Goal: Use online tool/utility: Utilize a website feature to perform a specific function

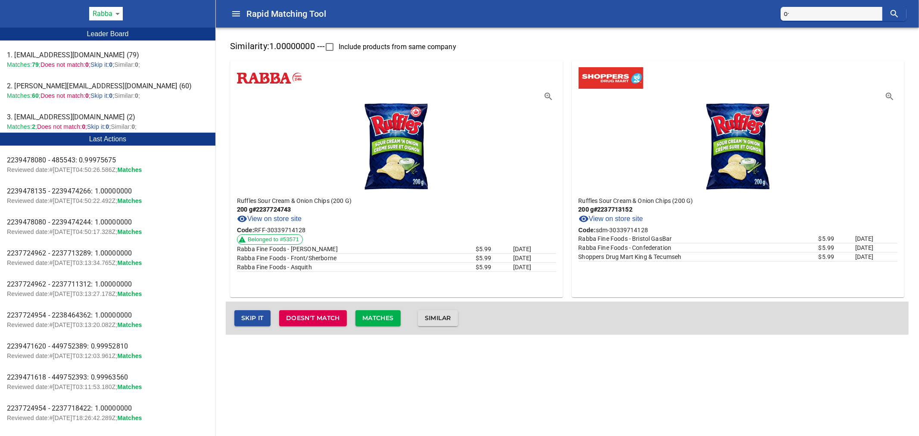
type input "o"
type input "ỏ"
type input "orange"
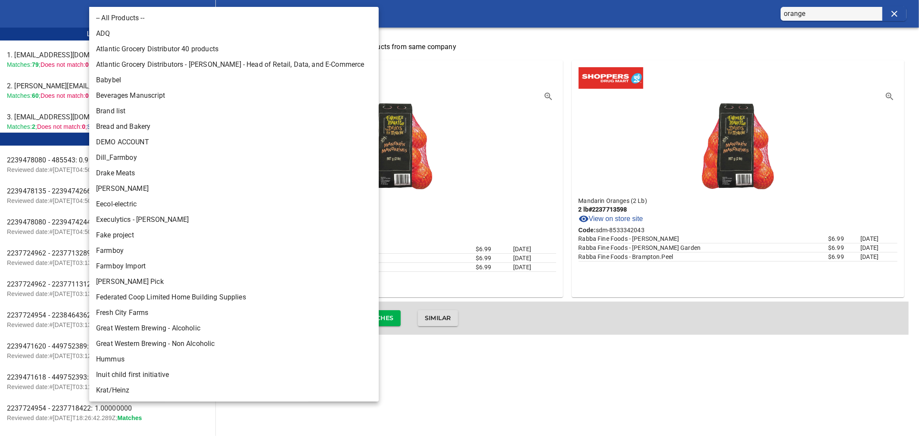
click at [121, 14] on body "tspan{white-space:pre} Rapid Matching Tool orange Rabba 142 Leader Board 1. nam…" at bounding box center [459, 172] width 919 height 345
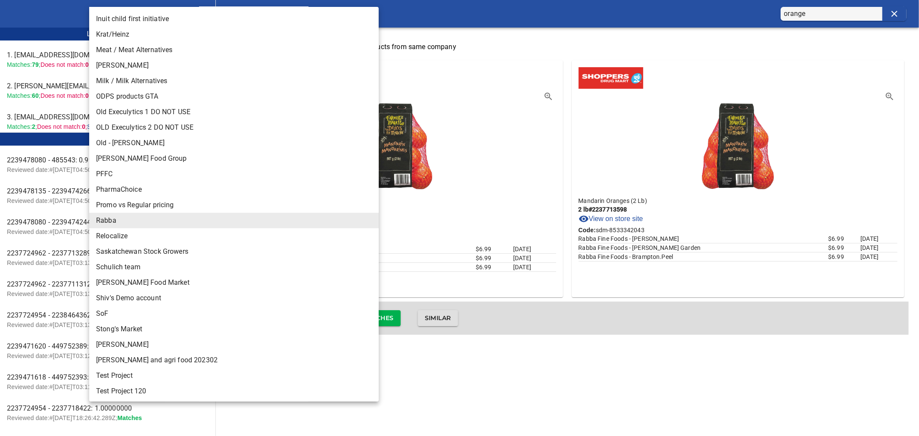
click at [132, 342] on li "Storck" at bounding box center [237, 345] width 297 height 16
type input "124"
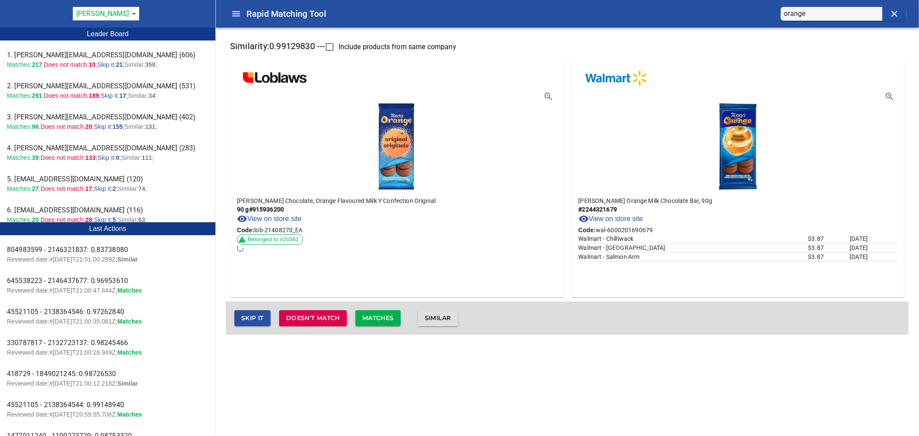
click at [829, 16] on input "orange" at bounding box center [833, 14] width 98 height 14
drag, startPoint x: 831, startPoint y: 13, endPoint x: 779, endPoint y: 11, distance: 52.6
click at [779, 11] on div "Rapid Matching Tool orange" at bounding box center [566, 14] width 703 height 28
click at [892, 14] on icon "clear" at bounding box center [894, 14] width 10 height 10
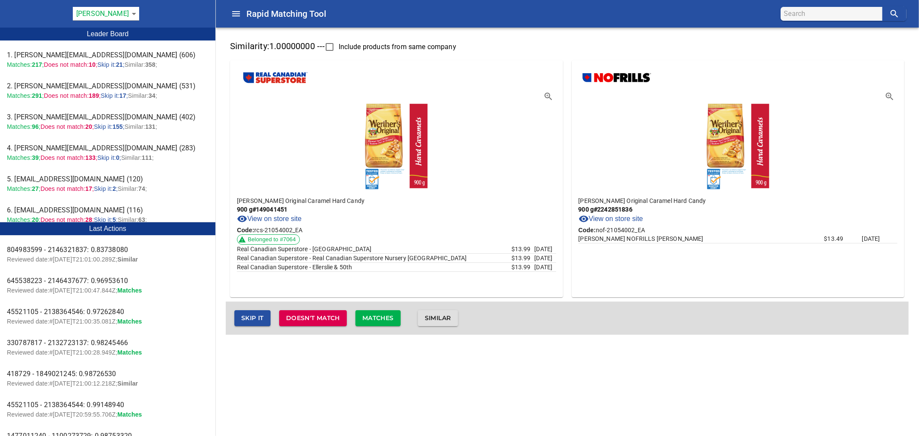
click at [390, 317] on span "Matches" at bounding box center [377, 318] width 31 height 11
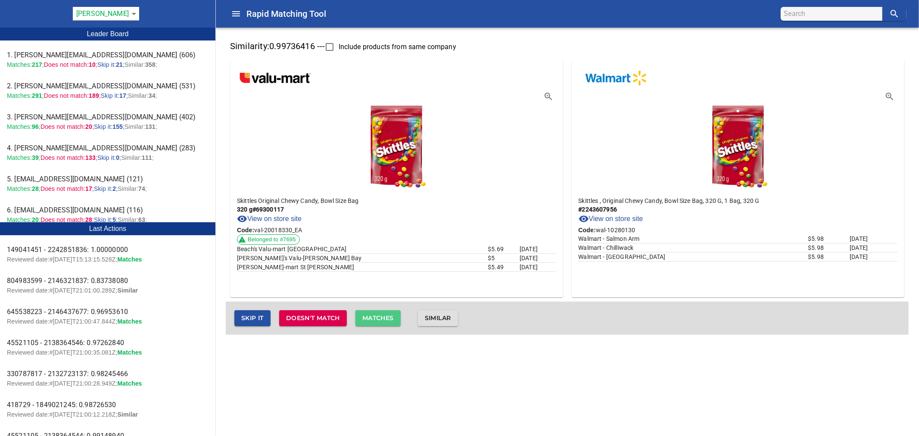
click at [374, 319] on span "Matches" at bounding box center [377, 318] width 31 height 11
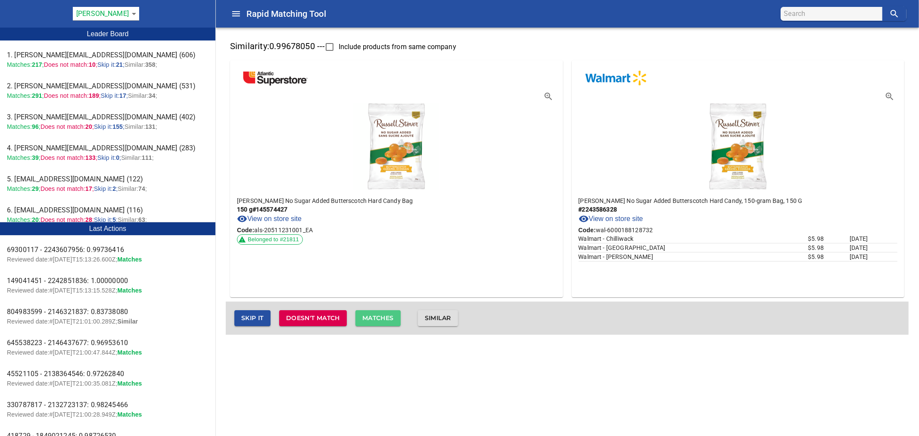
click at [385, 316] on span "Matches" at bounding box center [377, 318] width 31 height 11
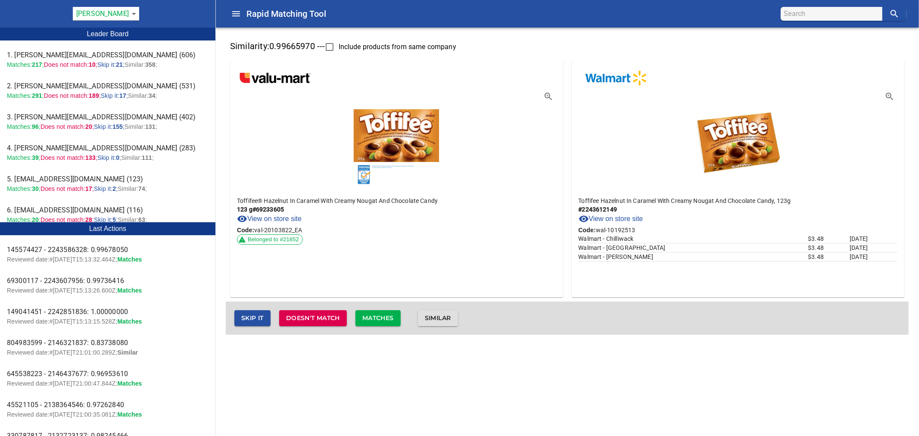
click at [384, 316] on span "Matches" at bounding box center [377, 318] width 31 height 11
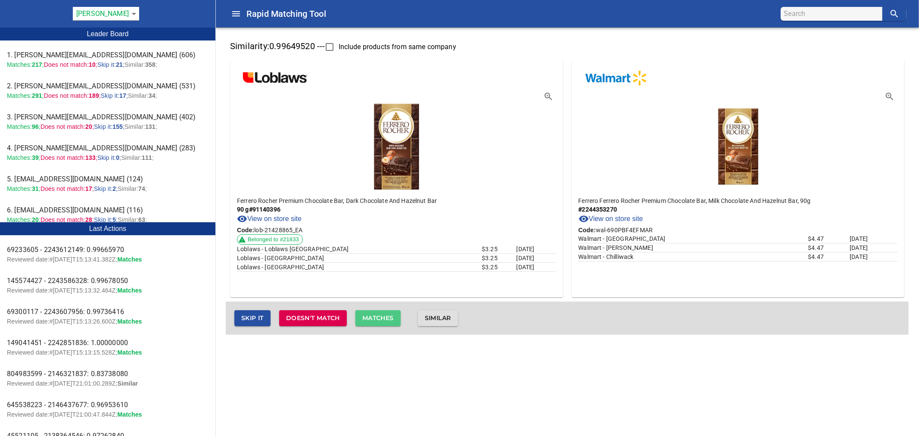
click at [382, 315] on span "Matches" at bounding box center [377, 318] width 31 height 11
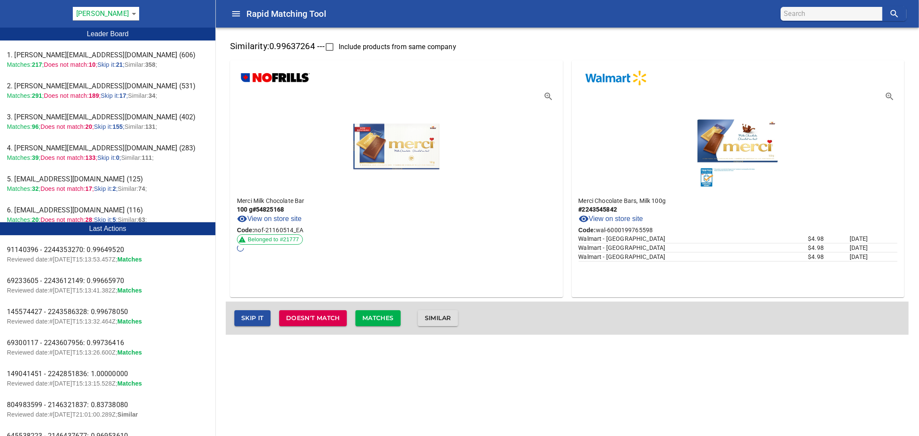
click at [391, 316] on span "Matches" at bounding box center [377, 318] width 31 height 11
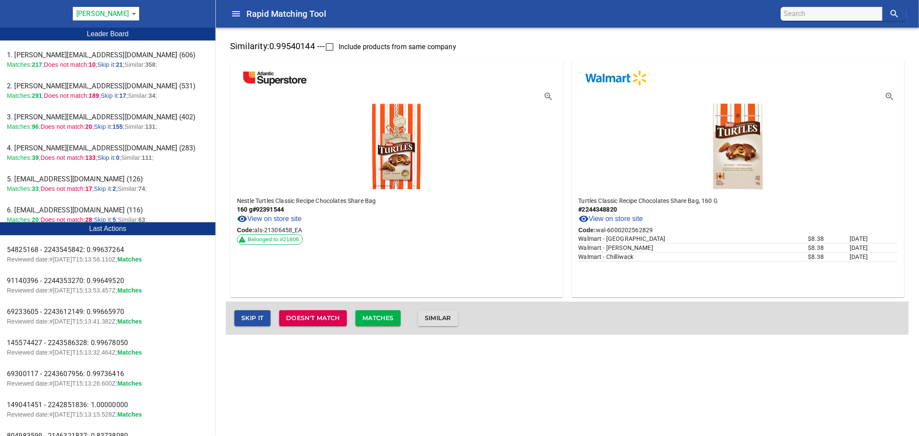
click at [385, 319] on span "Matches" at bounding box center [377, 318] width 31 height 11
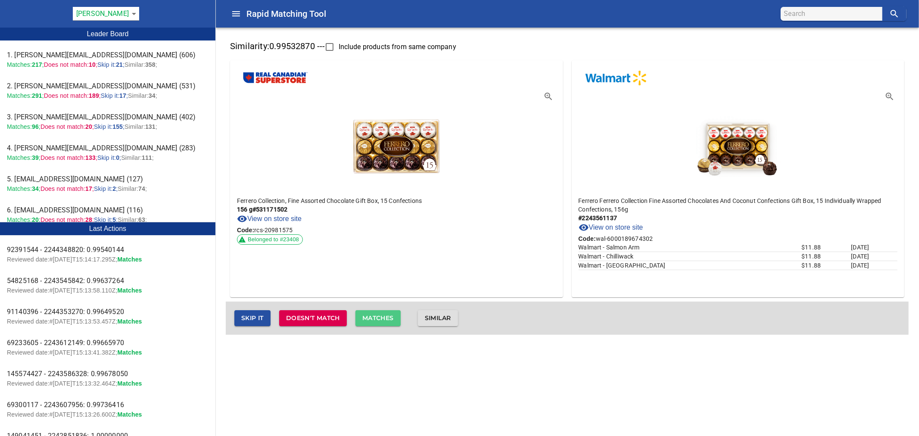
click at [385, 319] on span "Matches" at bounding box center [377, 318] width 31 height 11
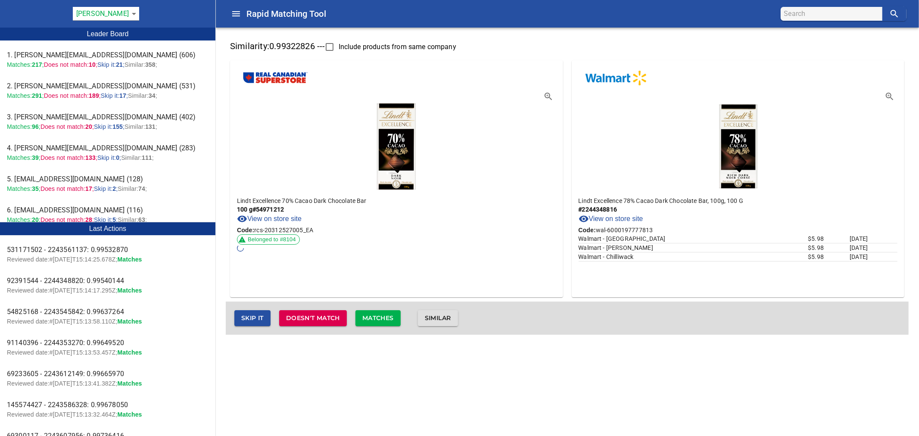
click at [386, 317] on span "Matches" at bounding box center [377, 318] width 31 height 11
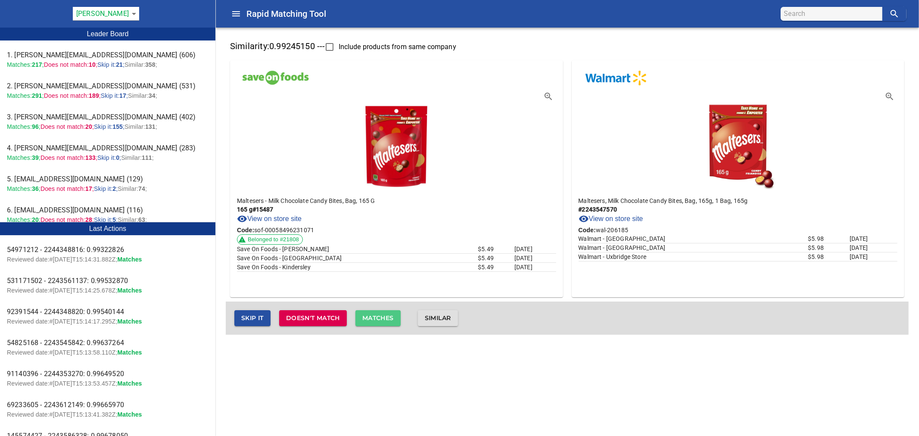
click at [386, 316] on span "Matches" at bounding box center [377, 318] width 31 height 11
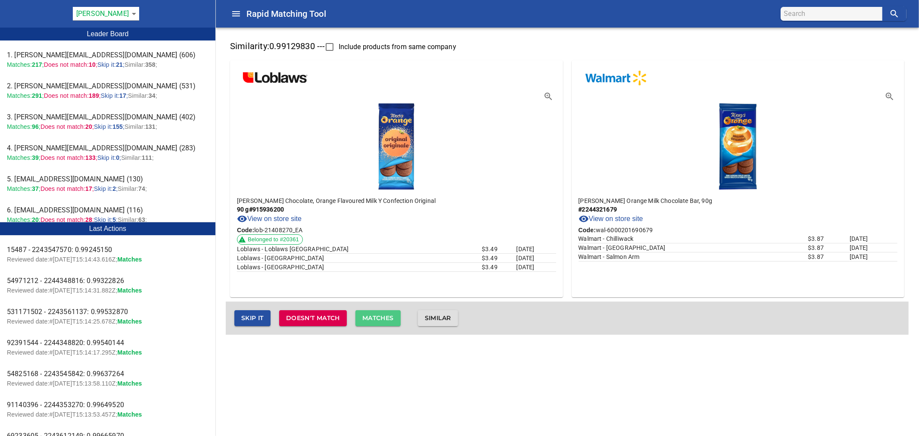
click at [386, 313] on span "Matches" at bounding box center [377, 318] width 31 height 11
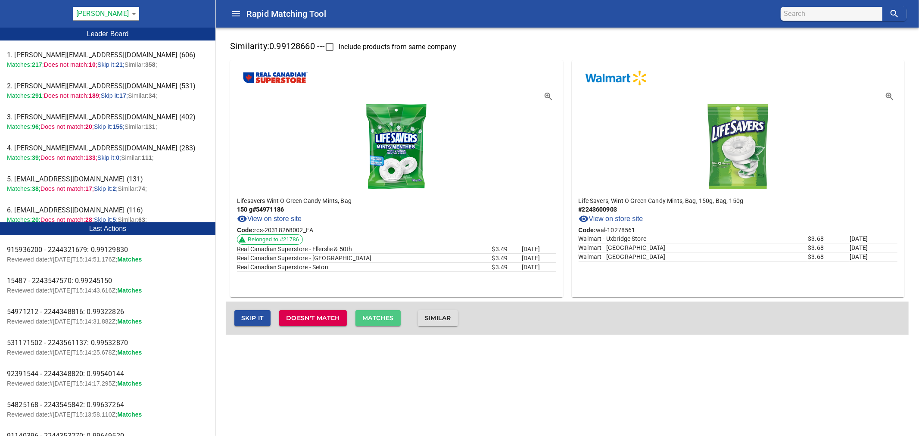
click at [386, 313] on span "Matches" at bounding box center [377, 318] width 31 height 11
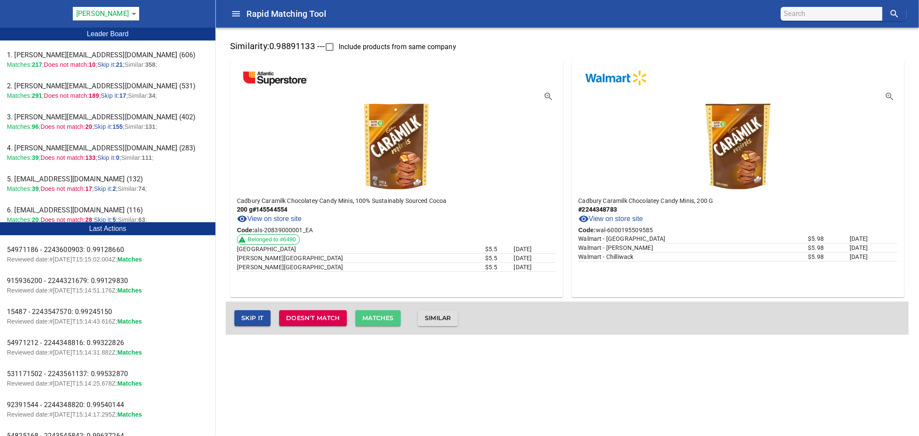
click at [386, 313] on span "Matches" at bounding box center [377, 318] width 31 height 11
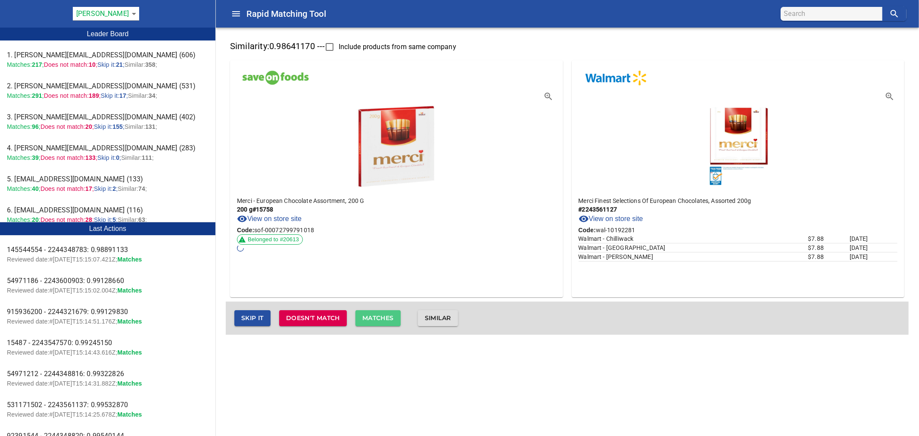
click at [386, 313] on span "Matches" at bounding box center [377, 318] width 31 height 11
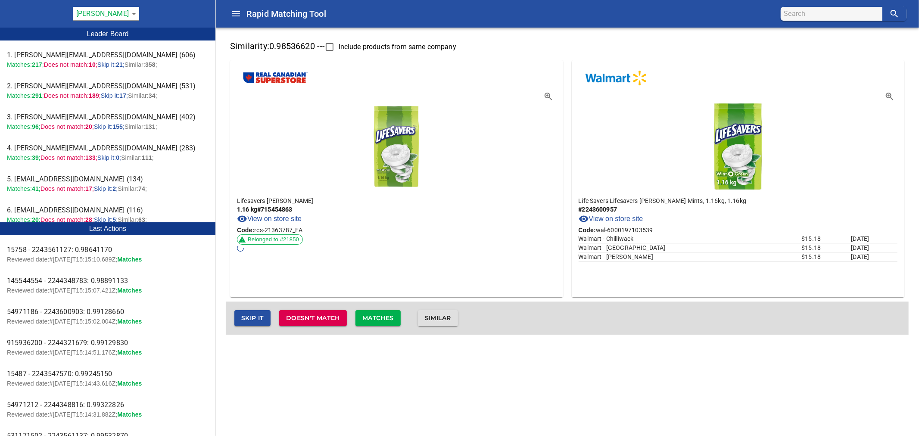
click at [386, 313] on span "Matches" at bounding box center [377, 318] width 31 height 11
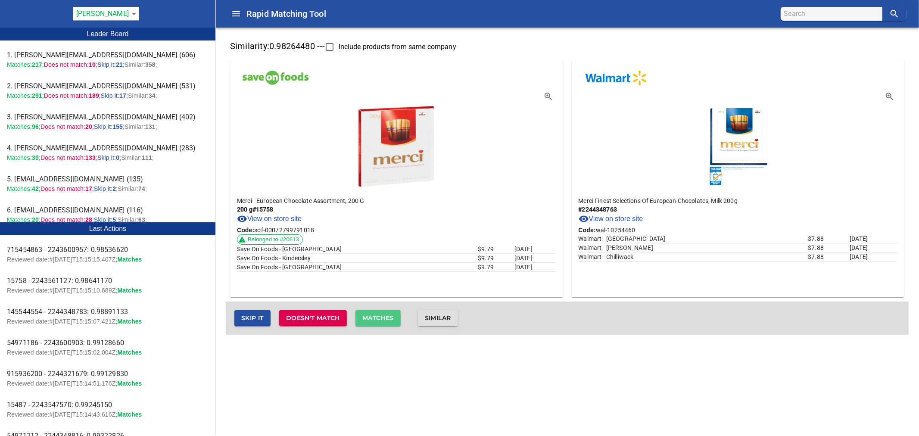
click at [386, 313] on span "Matches" at bounding box center [377, 318] width 31 height 11
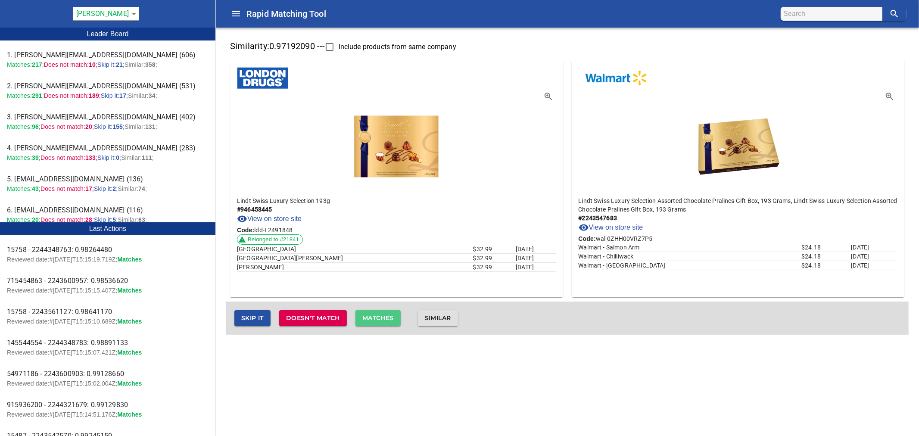
click at [386, 313] on span "Matches" at bounding box center [377, 318] width 31 height 11
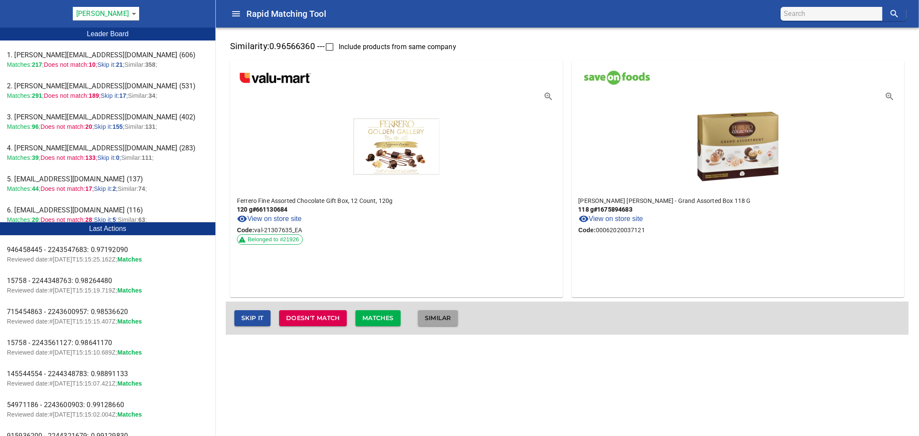
click at [435, 314] on span "Similar" at bounding box center [438, 318] width 26 height 11
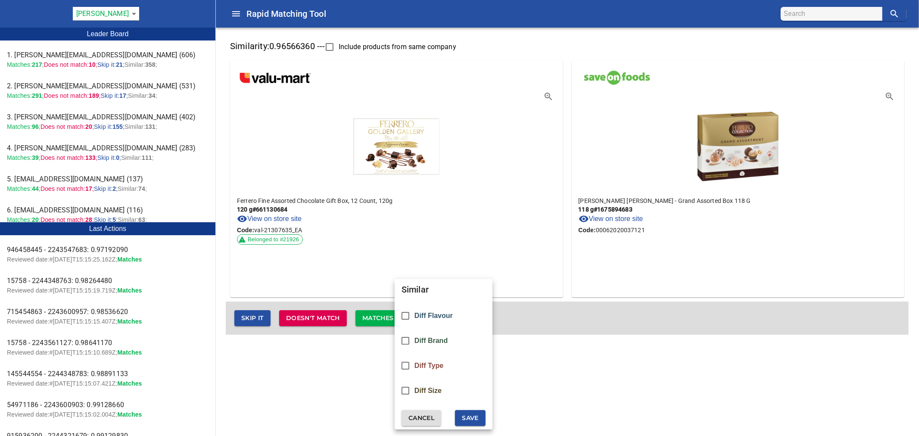
click at [428, 382] on div "Diff Size" at bounding box center [444, 390] width 98 height 25
click at [471, 417] on span "Save" at bounding box center [470, 418] width 17 height 11
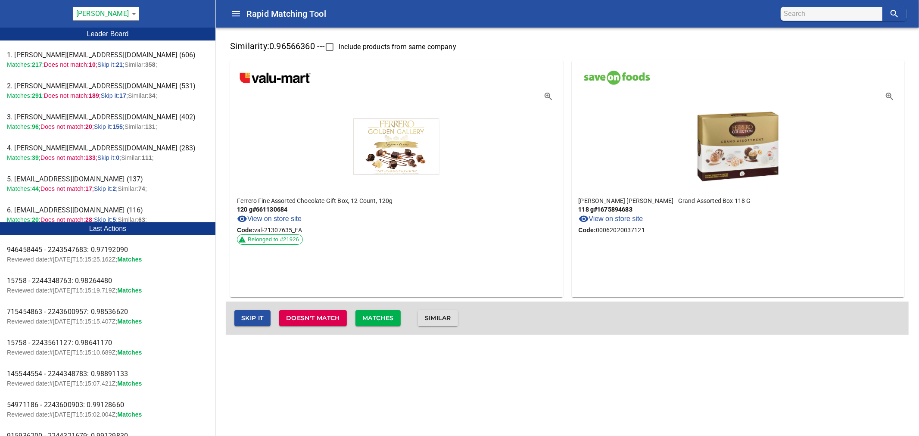
checkbox input "false"
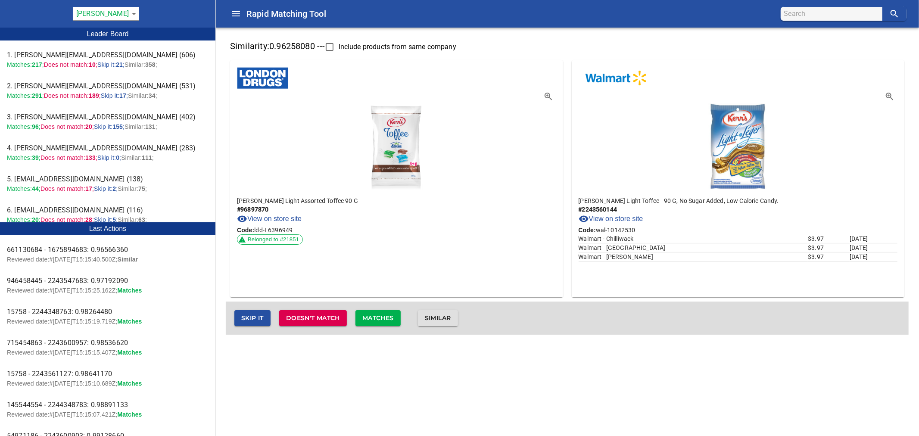
click at [546, 95] on icon "button" at bounding box center [548, 96] width 10 height 10
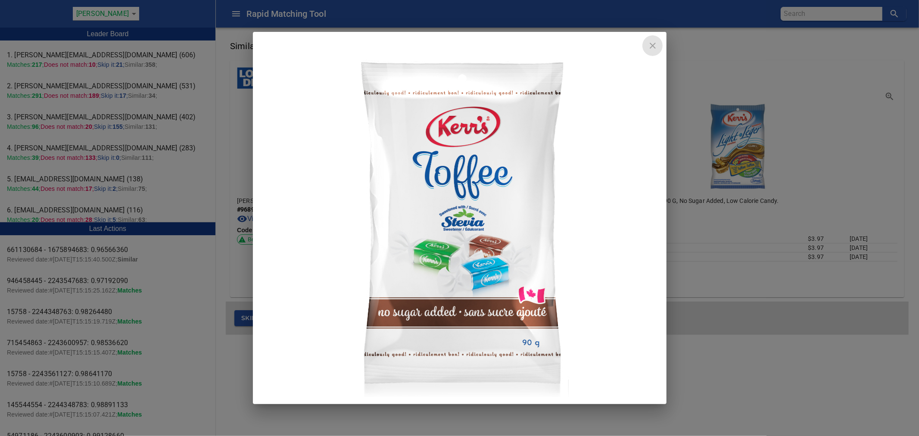
click at [654, 44] on icon "close" at bounding box center [653, 46] width 6 height 6
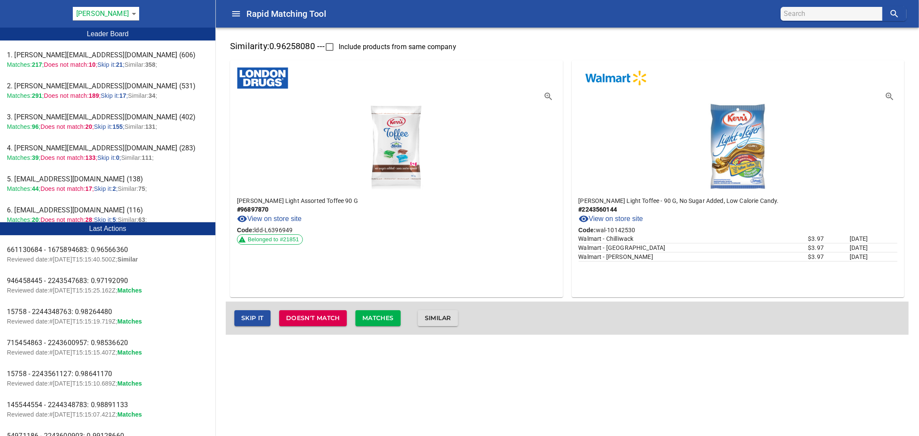
click at [888, 97] on icon "button" at bounding box center [889, 96] width 10 height 10
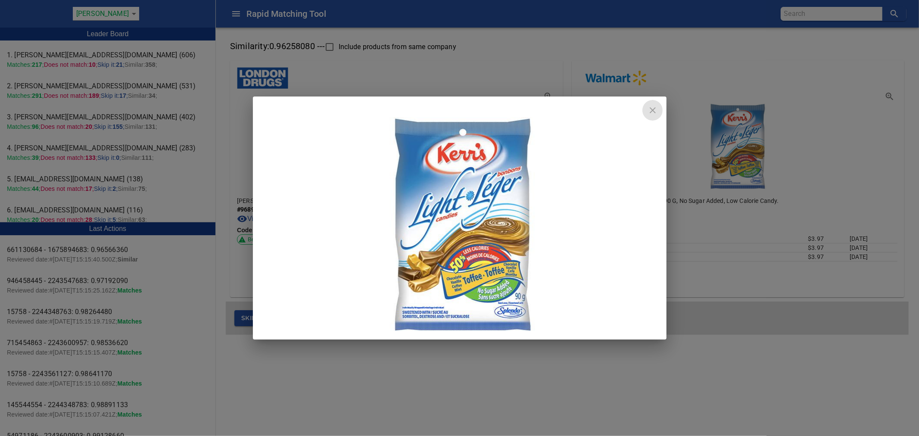
click at [651, 114] on icon "close" at bounding box center [652, 110] width 10 height 10
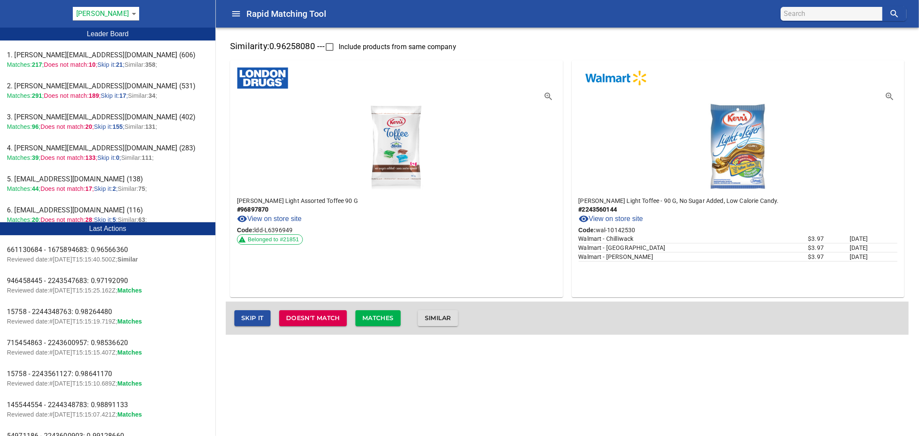
click at [547, 93] on icon "button" at bounding box center [548, 96] width 7 height 7
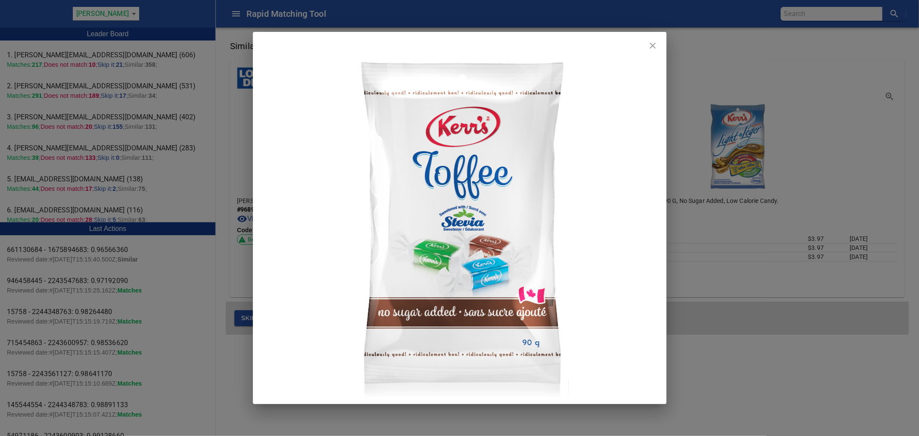
click at [652, 47] on icon "close" at bounding box center [652, 45] width 10 height 10
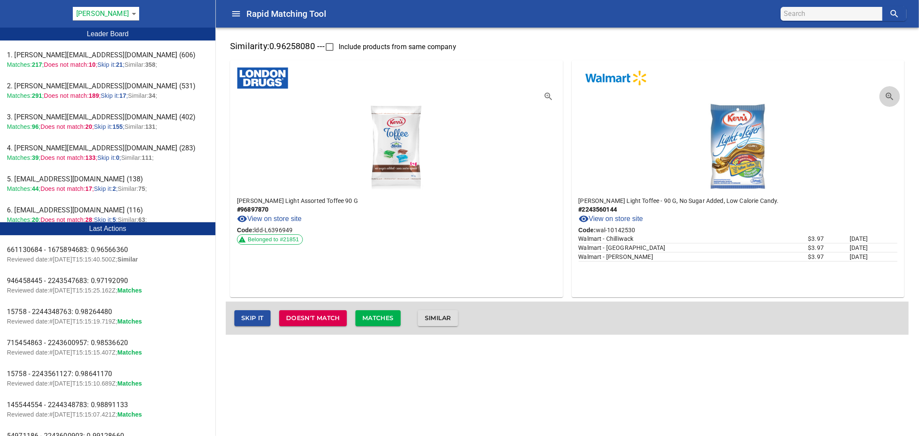
click at [886, 95] on icon "button" at bounding box center [889, 96] width 7 height 7
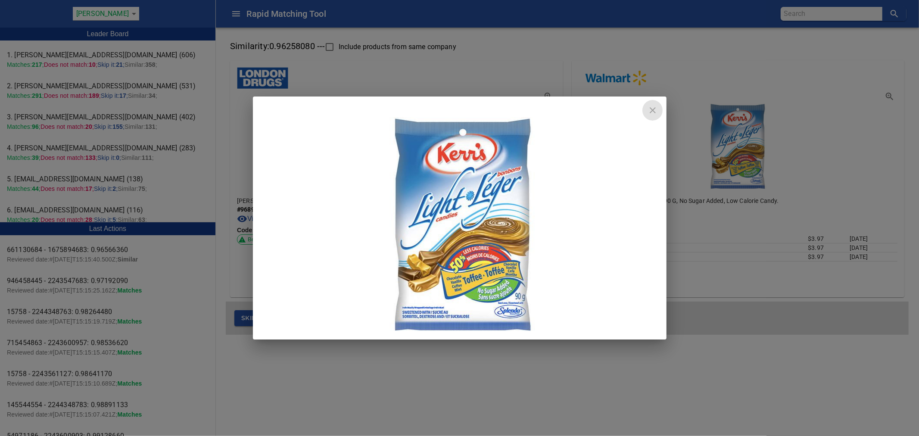
click at [652, 109] on icon "close" at bounding box center [652, 110] width 10 height 10
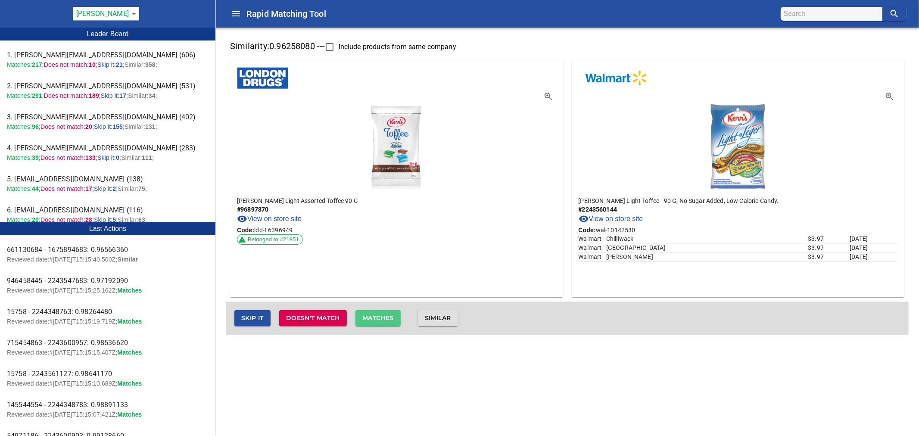
click at [392, 316] on span "Matches" at bounding box center [377, 318] width 31 height 11
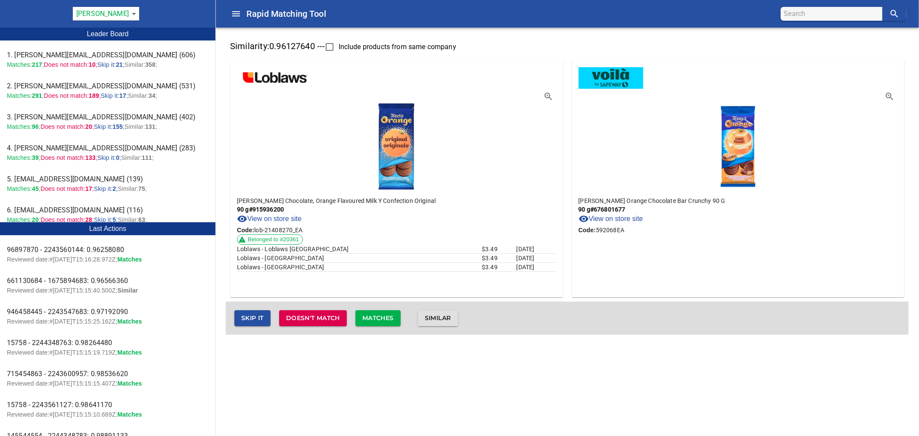
click at [391, 326] on div "Matches" at bounding box center [378, 318] width 62 height 33
click at [394, 319] on span "Matches" at bounding box center [377, 318] width 31 height 11
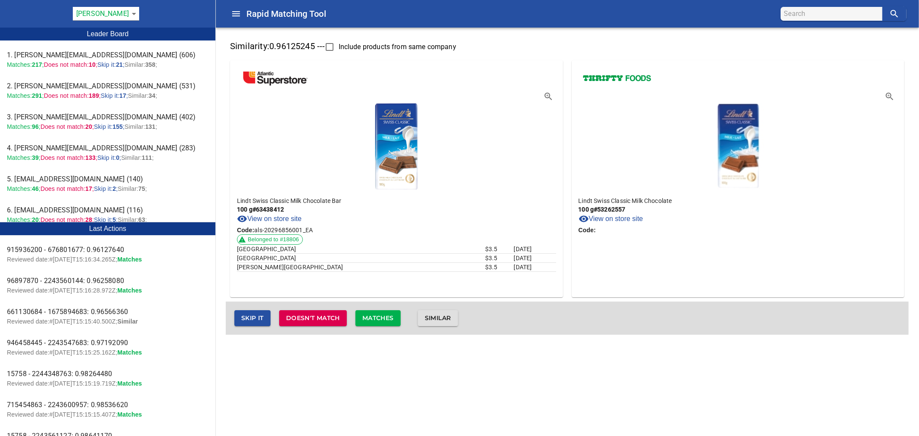
click at [384, 317] on span "Matches" at bounding box center [377, 318] width 31 height 11
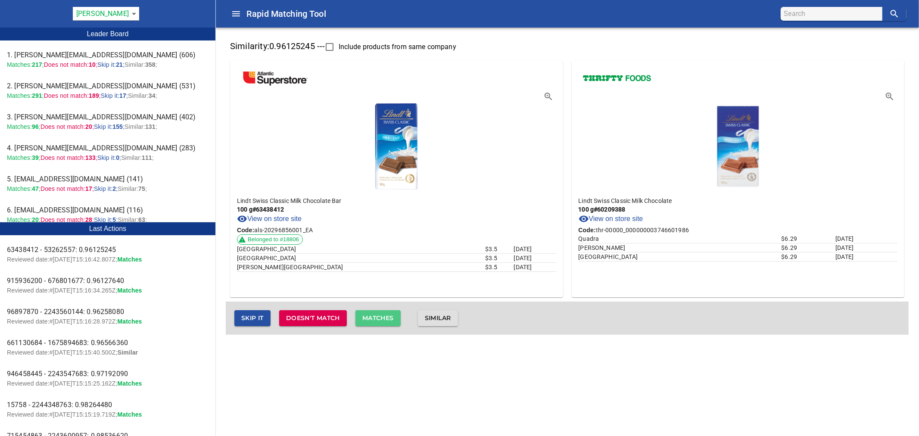
click at [389, 319] on span "Matches" at bounding box center [377, 318] width 31 height 11
